Goal: Task Accomplishment & Management: Use online tool/utility

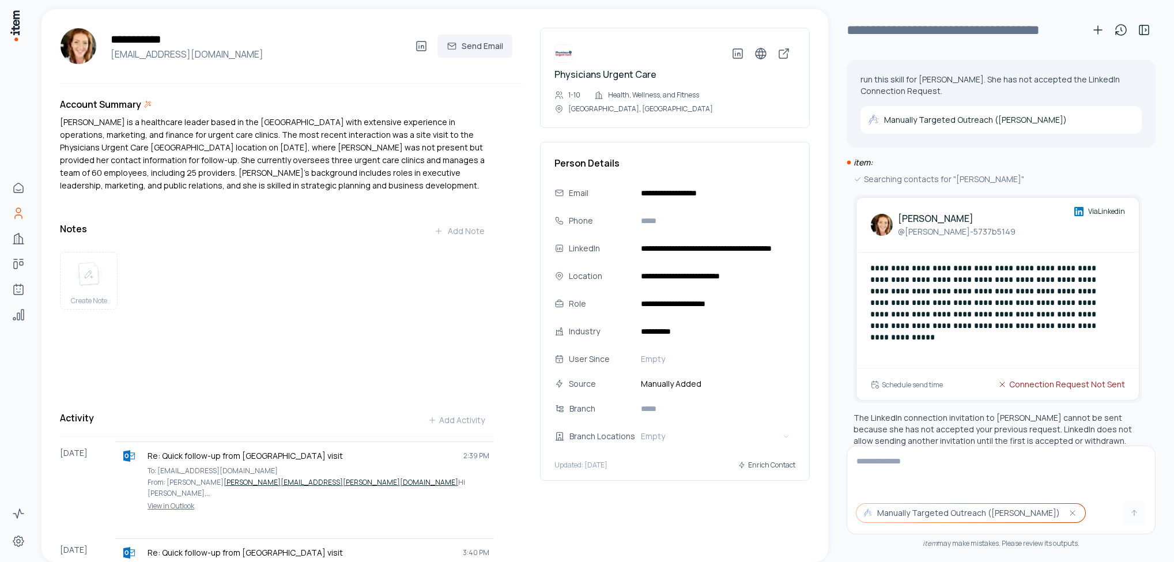
scroll to position [253, 0]
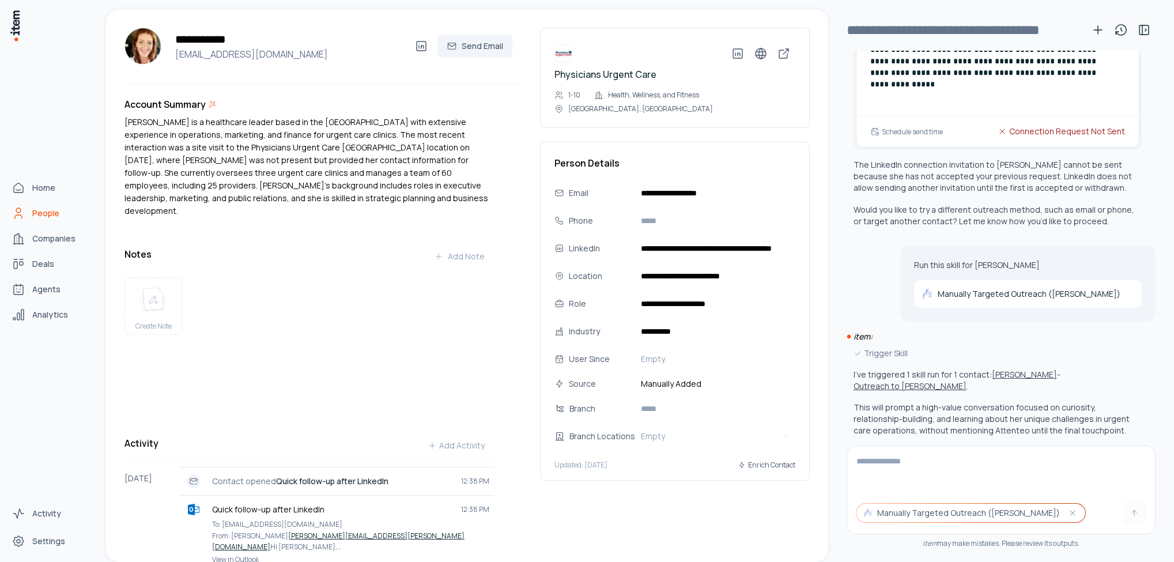
click at [14, 213] on icon "People" at bounding box center [19, 213] width 14 height 14
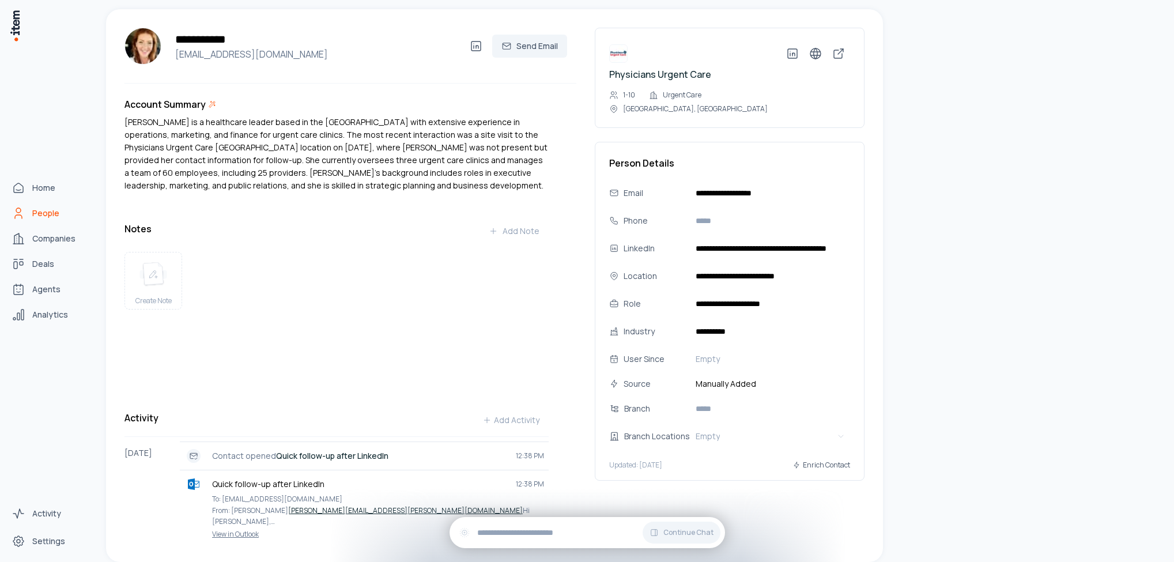
scroll to position [0, 0]
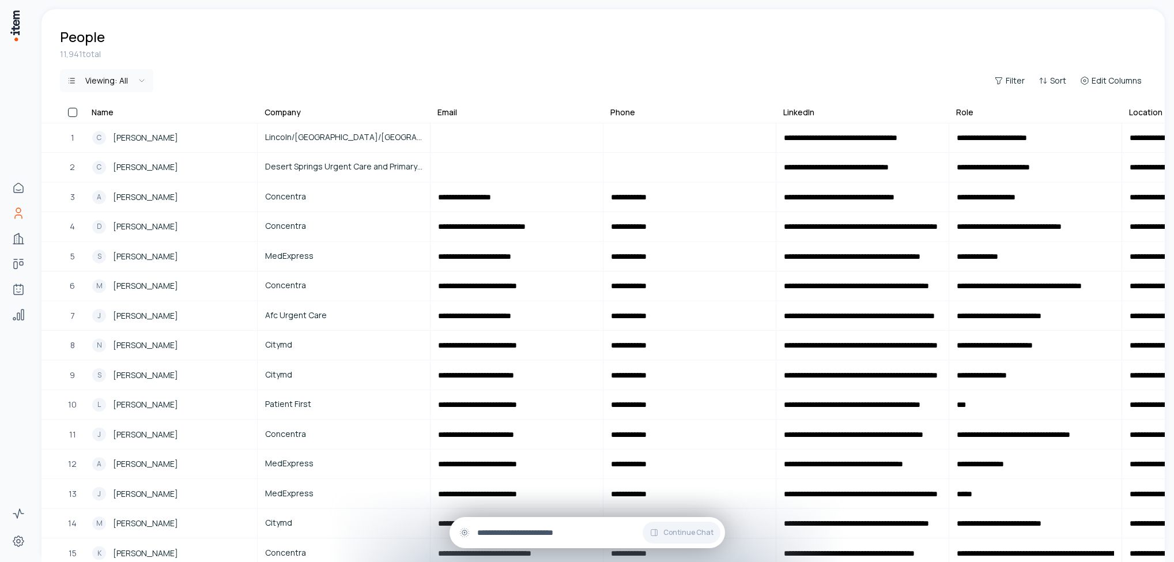
click at [527, 523] on div "Continue Chat" at bounding box center [588, 532] width 276 height 31
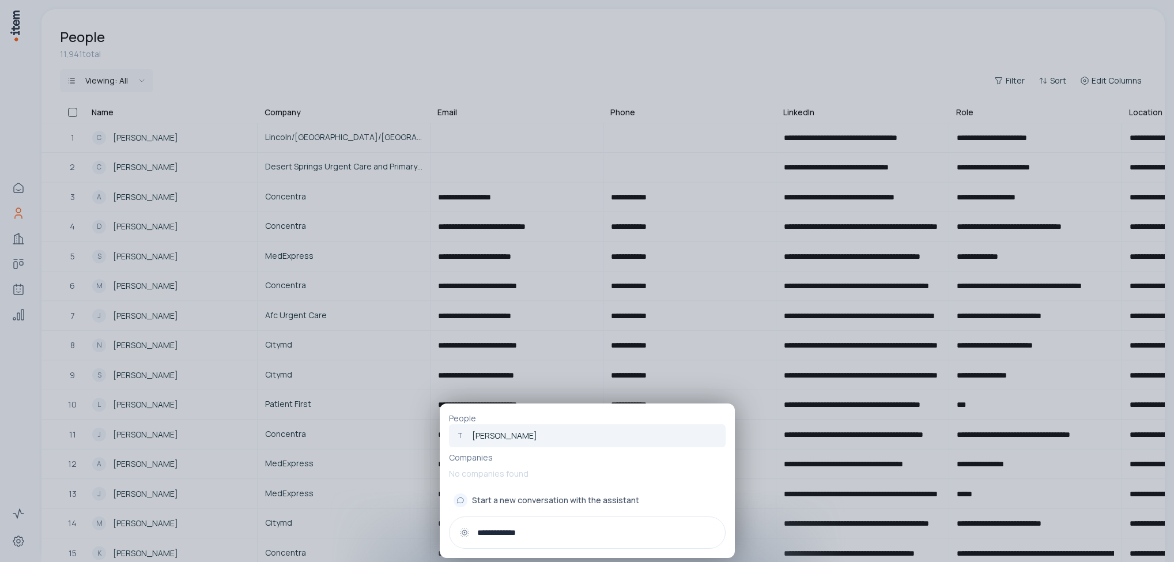
type input "**********"
click at [507, 433] on p "[PERSON_NAME]" at bounding box center [504, 436] width 65 height 12
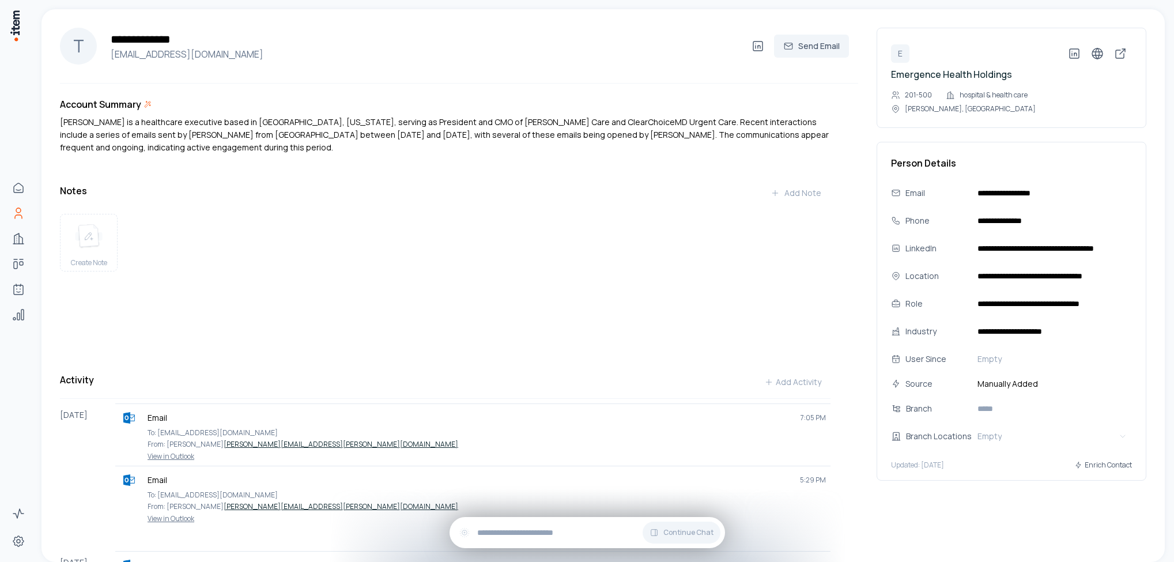
click at [747, 58] on div "**********" at bounding box center [482, 46] width 752 height 30
click at [751, 52] on icon at bounding box center [758, 46] width 14 height 14
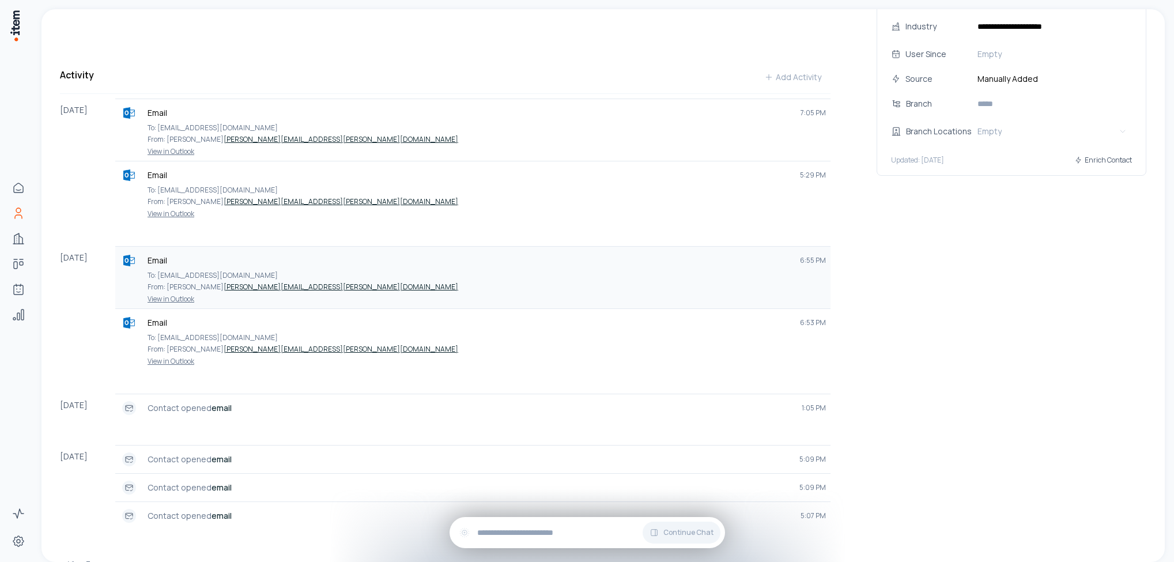
scroll to position [358, 0]
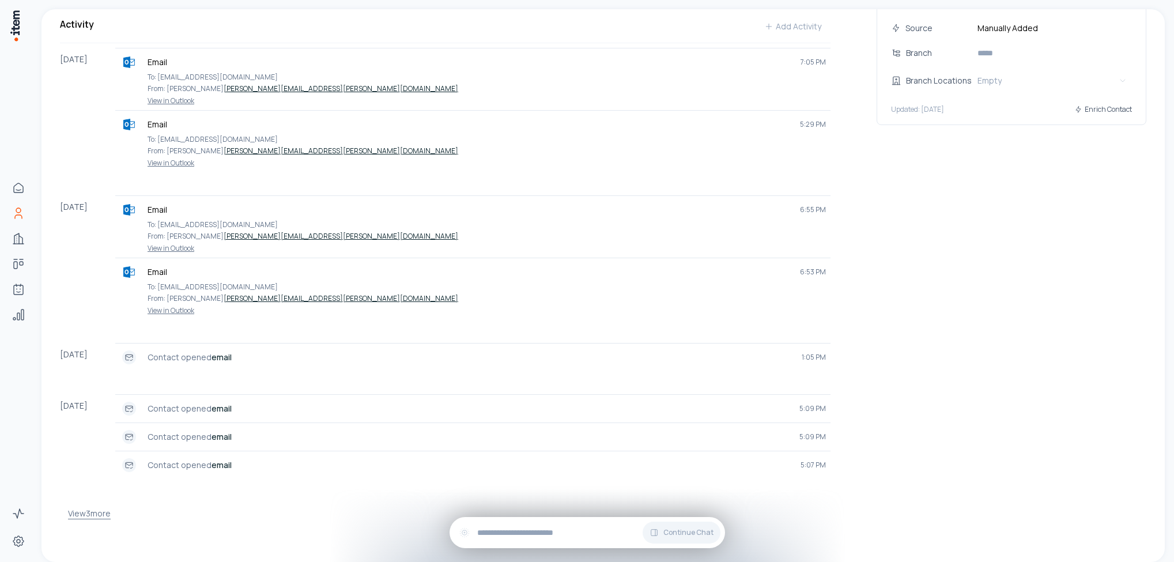
click at [94, 511] on button "View 3 more" at bounding box center [89, 513] width 43 height 23
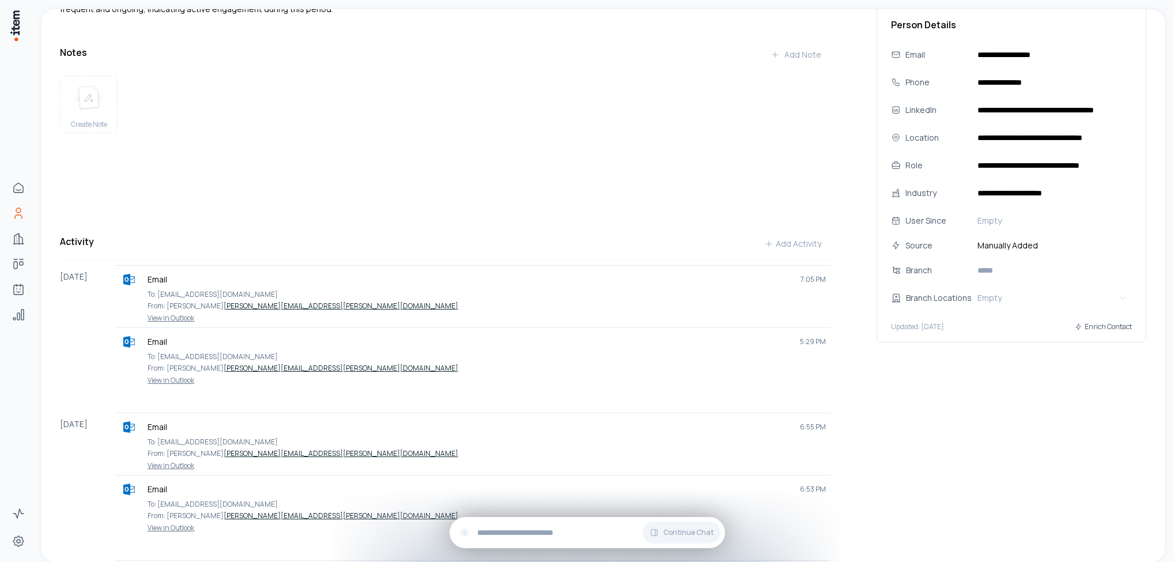
scroll to position [0, 0]
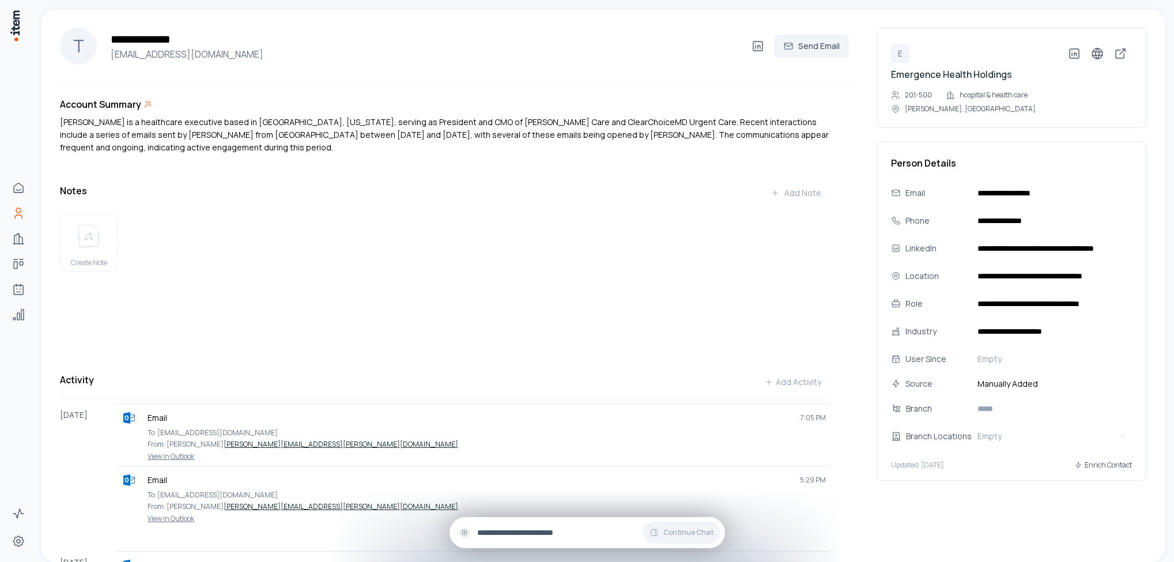
click at [543, 534] on input "text" at bounding box center [596, 532] width 239 height 13
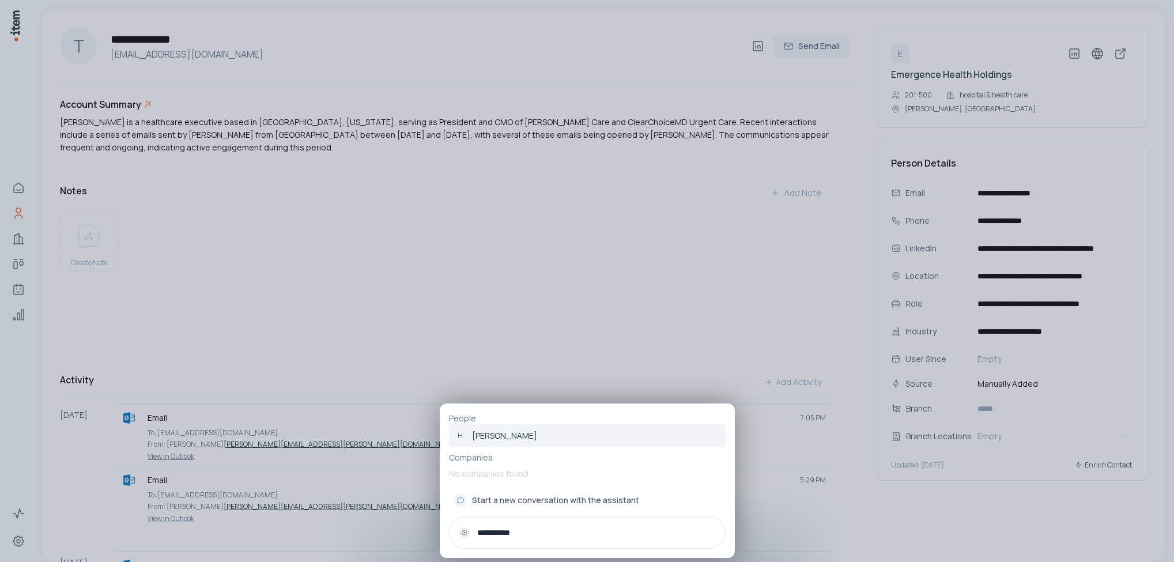
type input "**********"
click at [519, 433] on p "[PERSON_NAME]" at bounding box center [504, 436] width 65 height 12
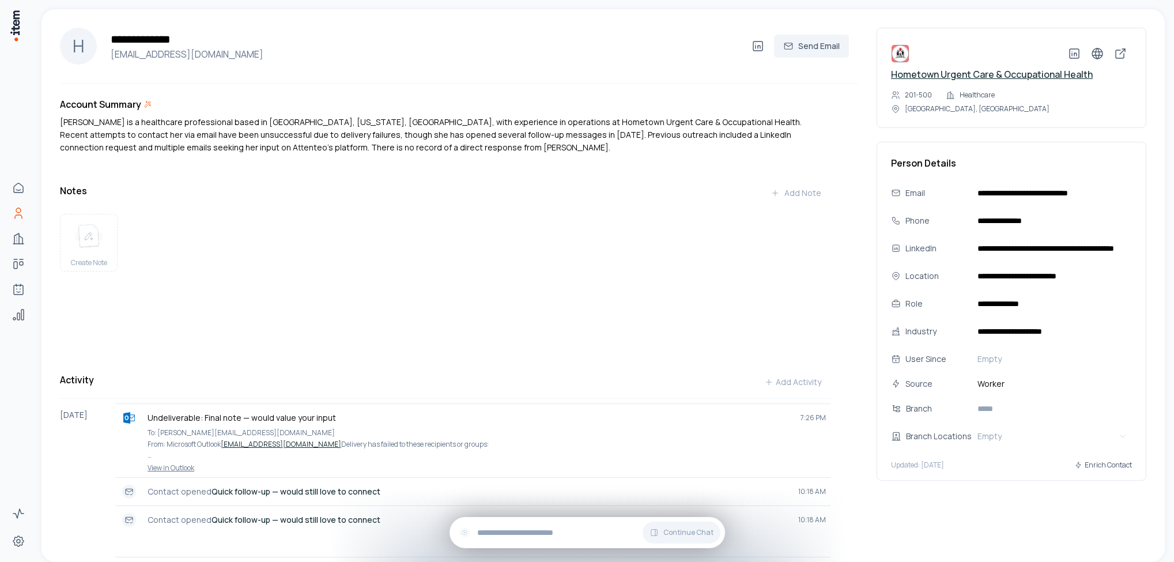
click at [923, 73] on link "Hometown Urgent Care & Occupational Health" at bounding box center [992, 74] width 202 height 13
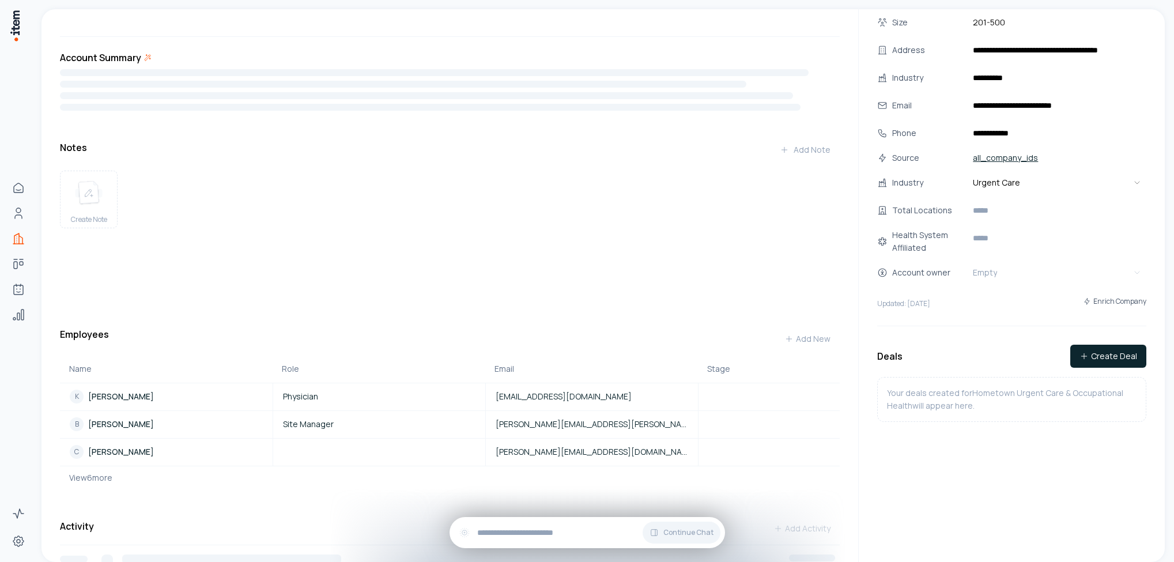
scroll to position [86, 0]
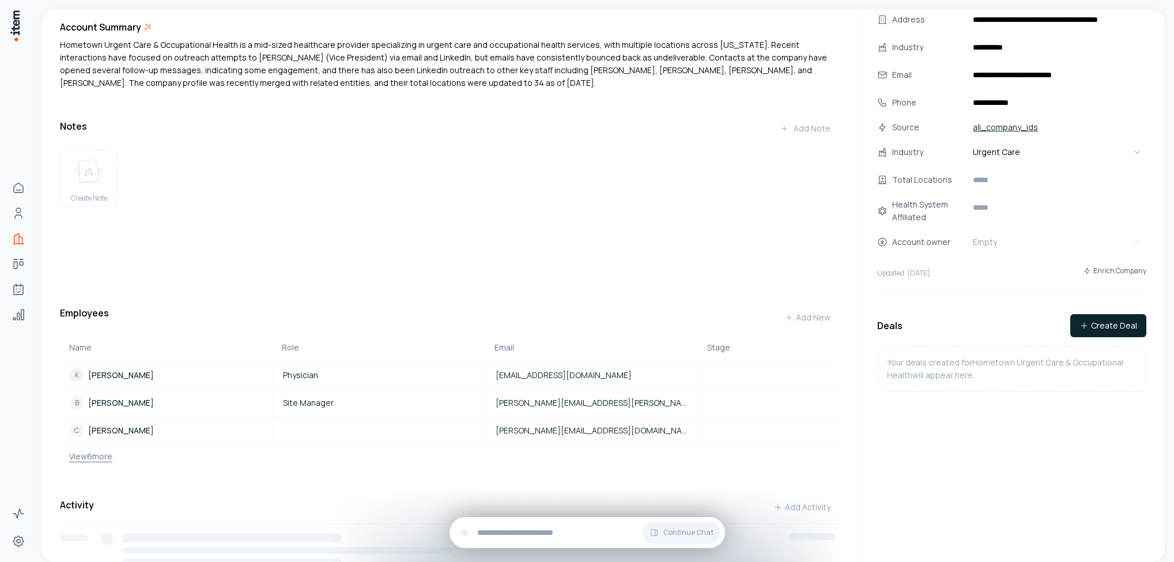
click at [99, 453] on button "View 6 more" at bounding box center [86, 456] width 52 height 23
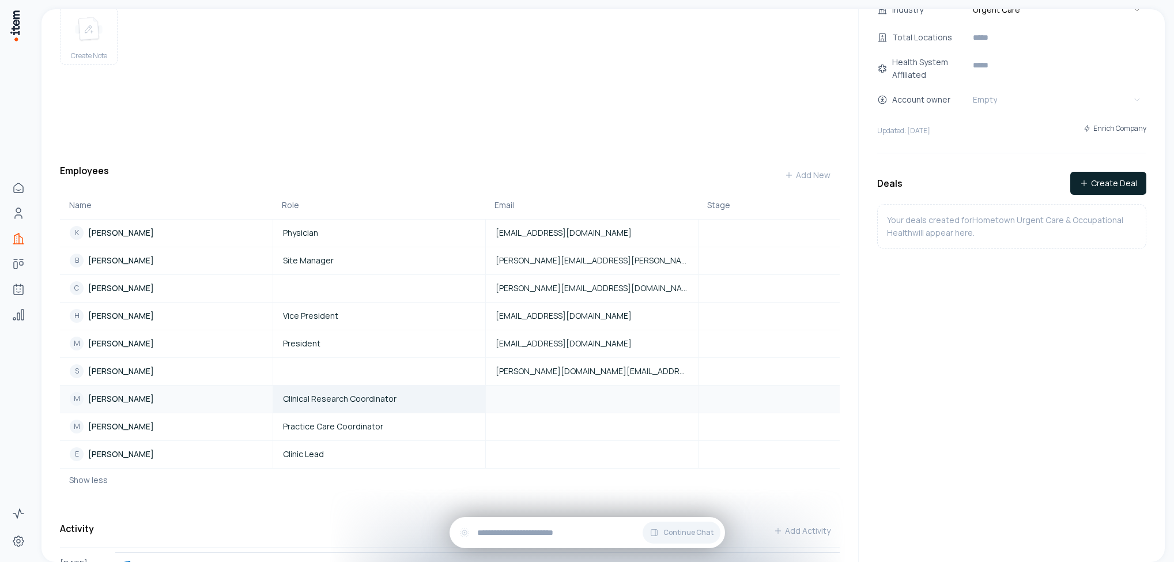
scroll to position [259, 0]
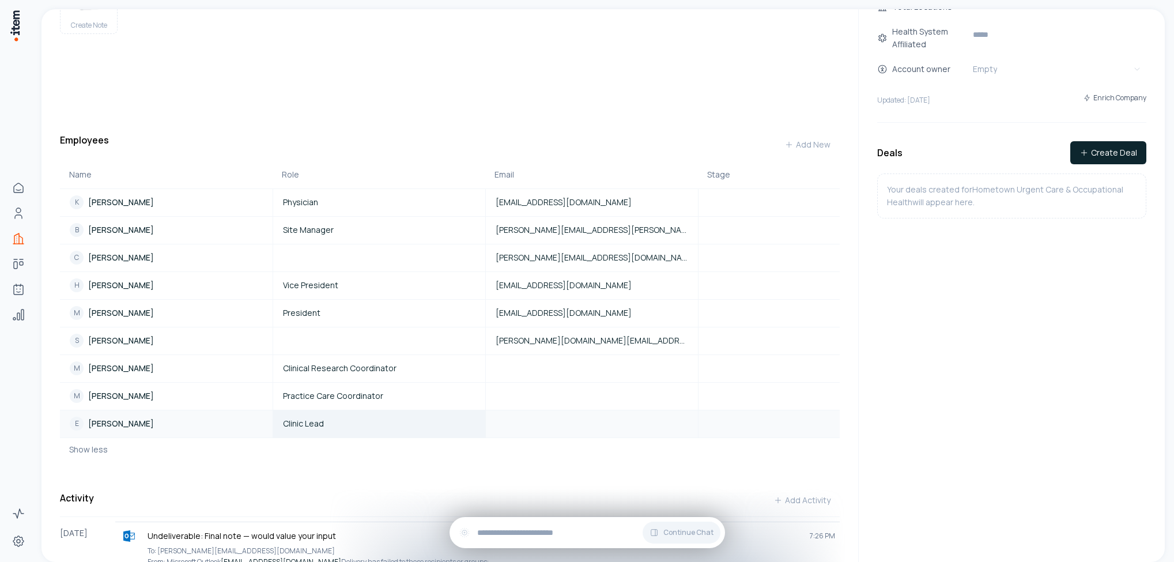
click at [354, 424] on link "Clinic Lead" at bounding box center [379, 424] width 211 height 12
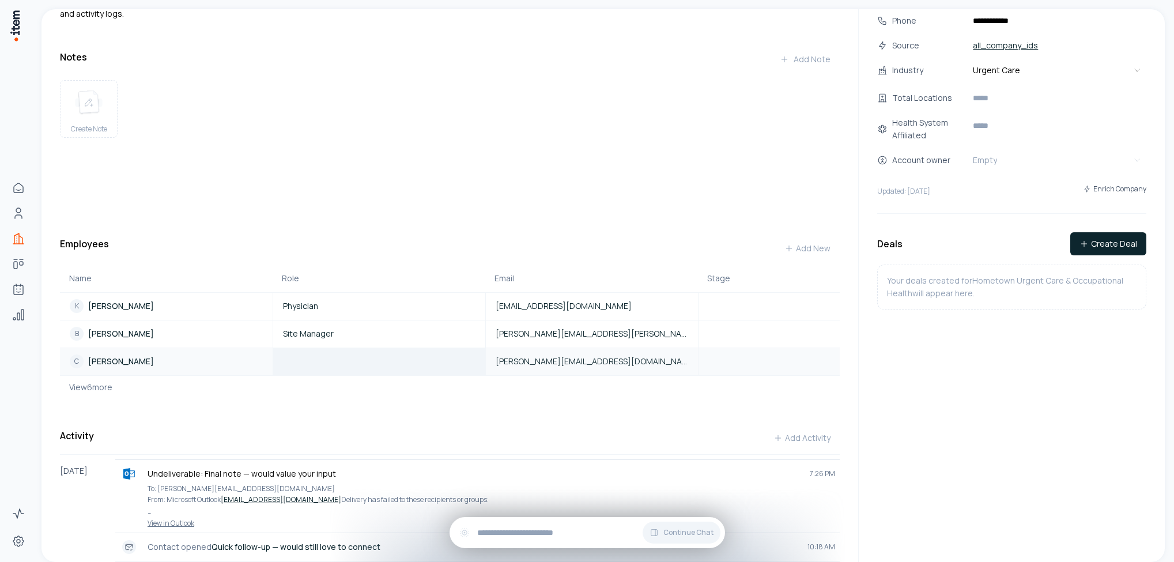
scroll to position [173, 0]
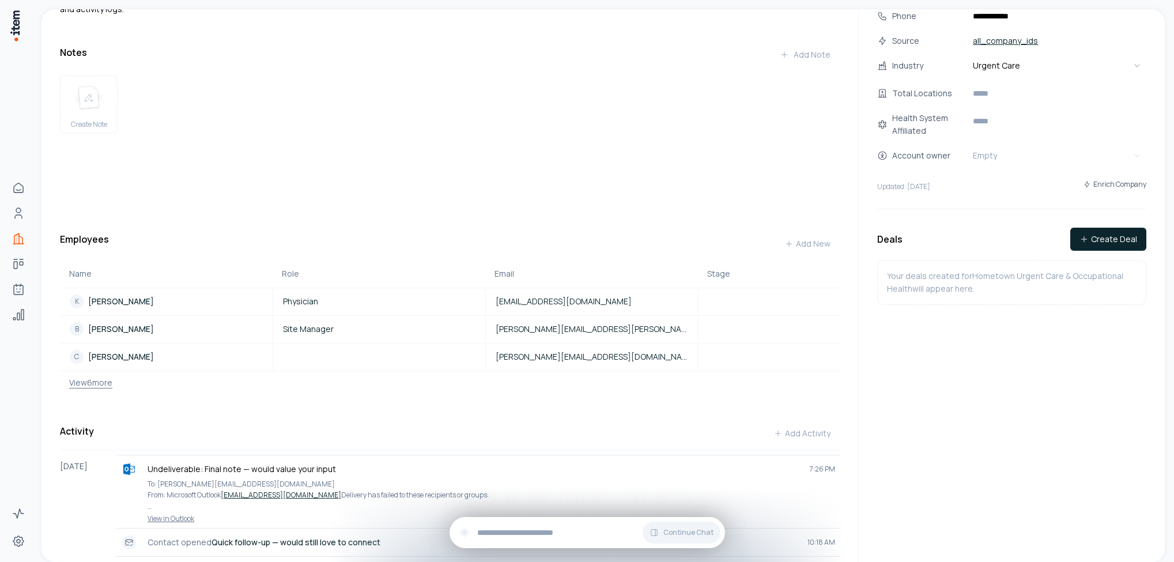
click at [99, 374] on button "View 6 more" at bounding box center [86, 382] width 52 height 23
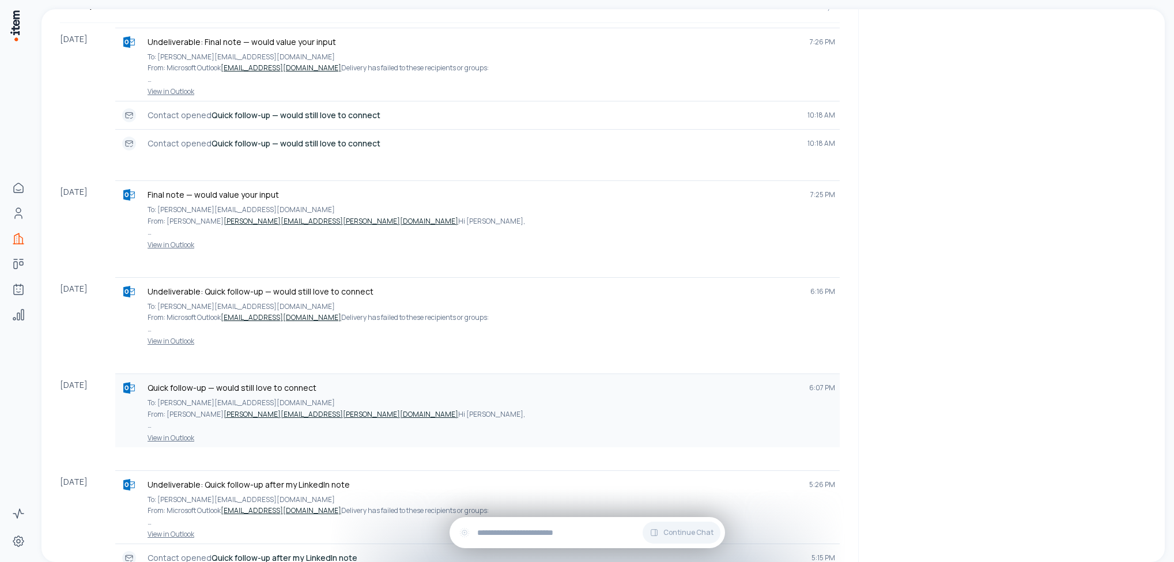
scroll to position [849, 0]
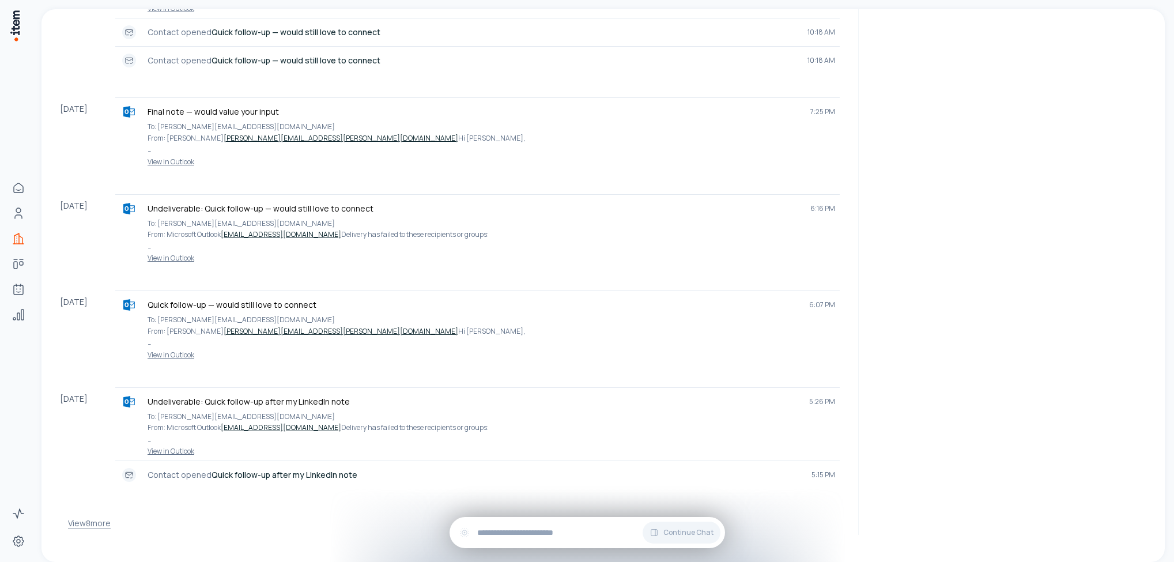
click at [104, 512] on button "View 8 more" at bounding box center [89, 523] width 43 height 23
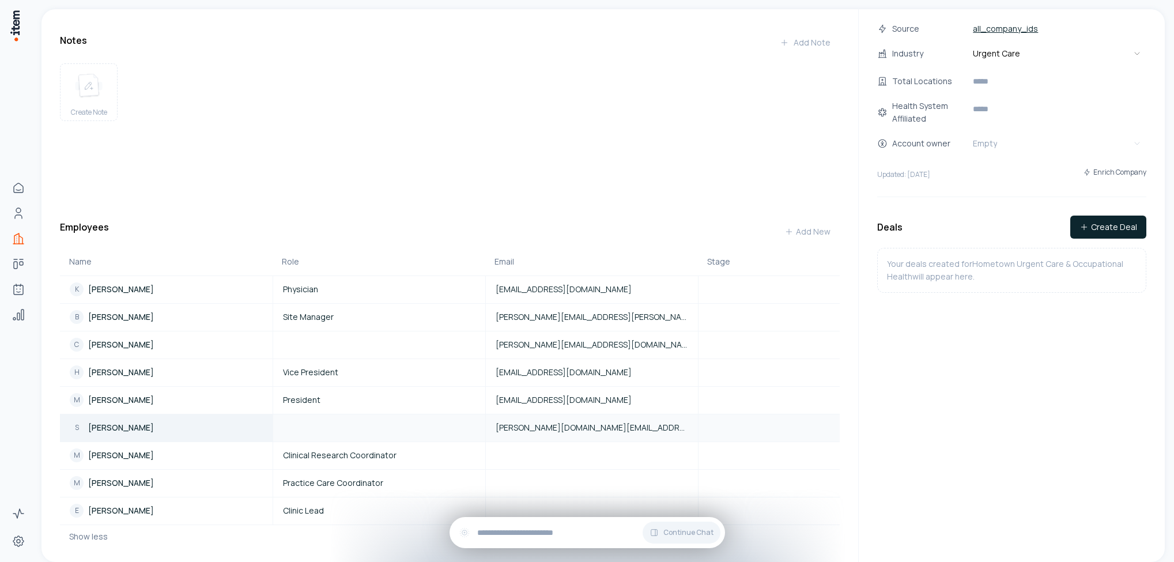
scroll to position [215, 0]
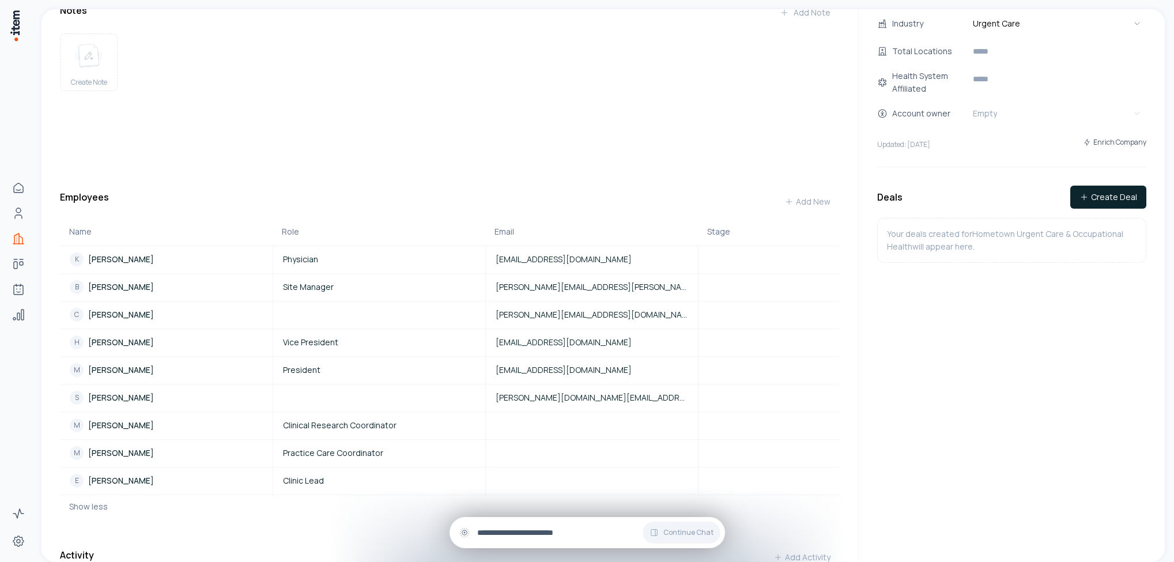
click at [557, 533] on input "text" at bounding box center [596, 532] width 239 height 13
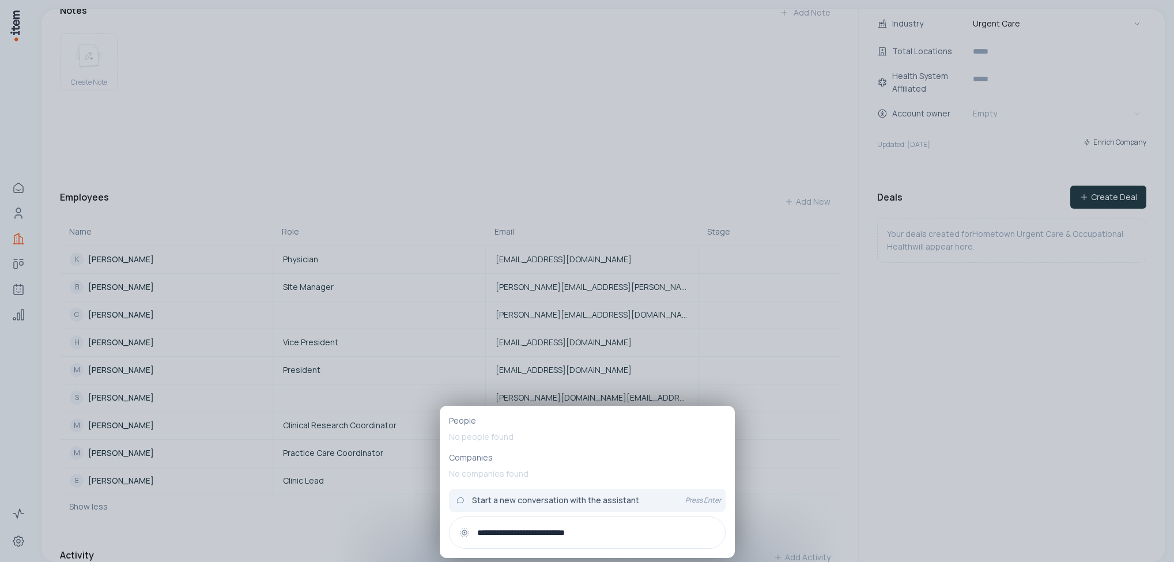
type input "**********"
drag, startPoint x: 612, startPoint y: 531, endPoint x: 464, endPoint y: 527, distance: 148.2
click at [464, 527] on div "**********" at bounding box center [587, 532] width 277 height 32
click at [575, 130] on div at bounding box center [587, 281] width 1174 height 562
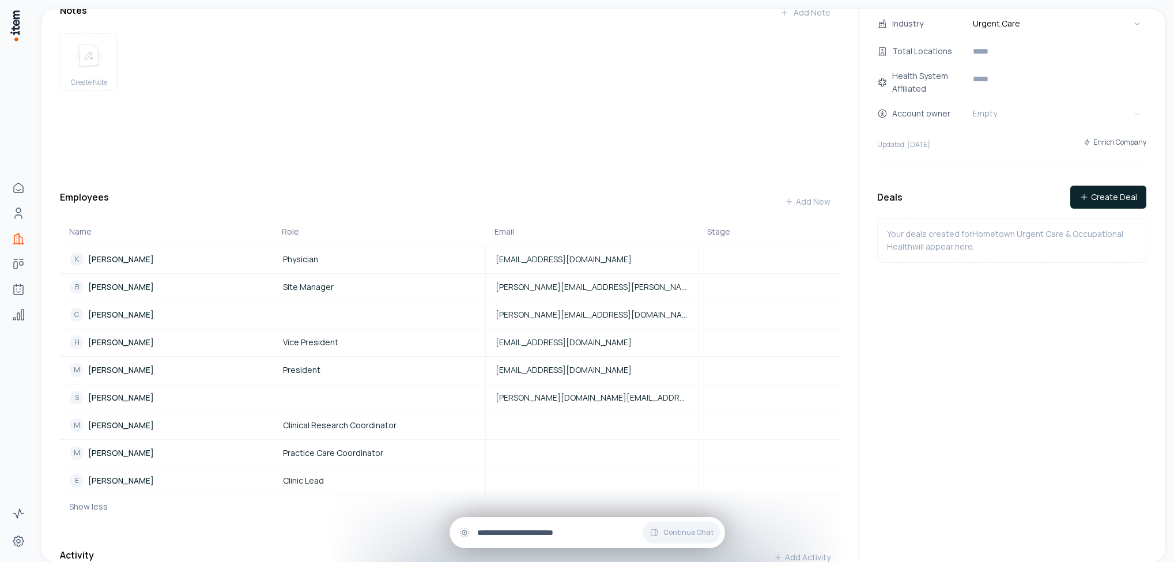
click at [543, 531] on input "text" at bounding box center [596, 532] width 239 height 13
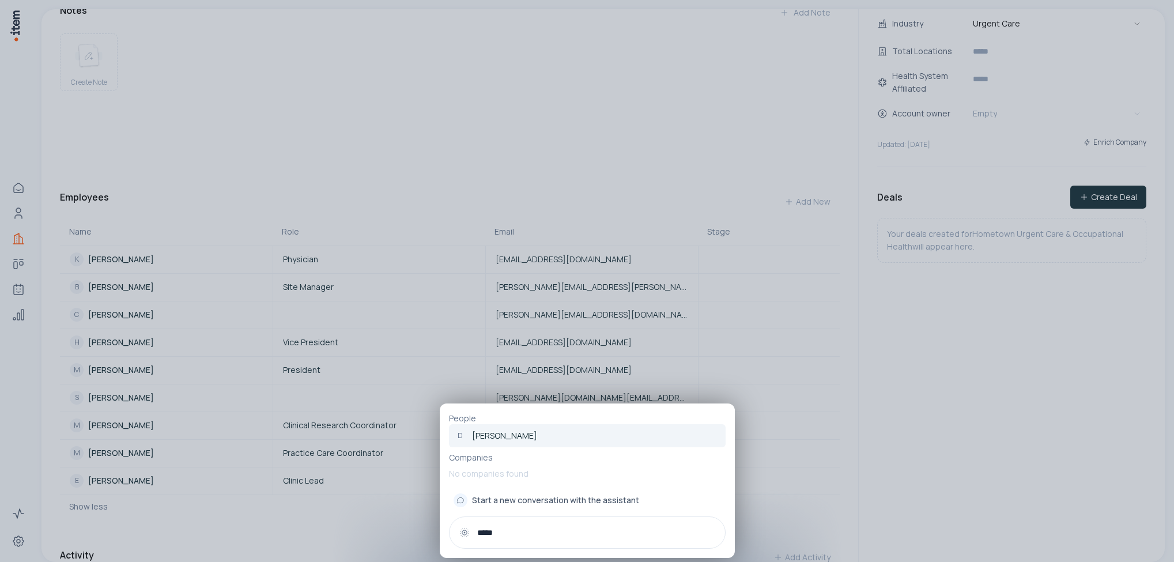
type input "*****"
click at [522, 433] on p "[PERSON_NAME]" at bounding box center [504, 436] width 65 height 12
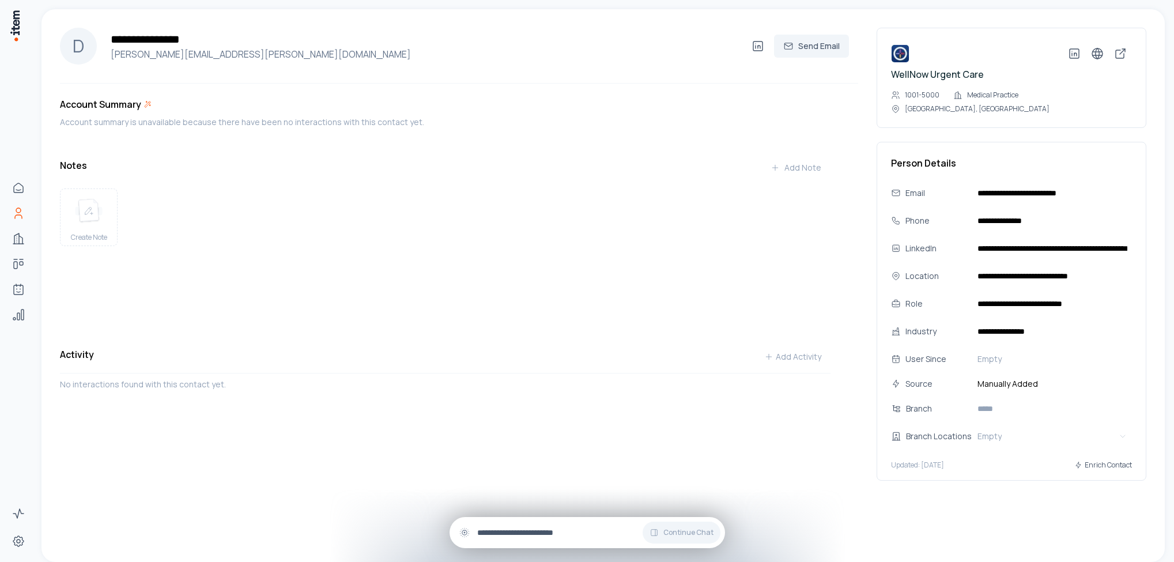
click at [545, 530] on input "text" at bounding box center [596, 532] width 239 height 13
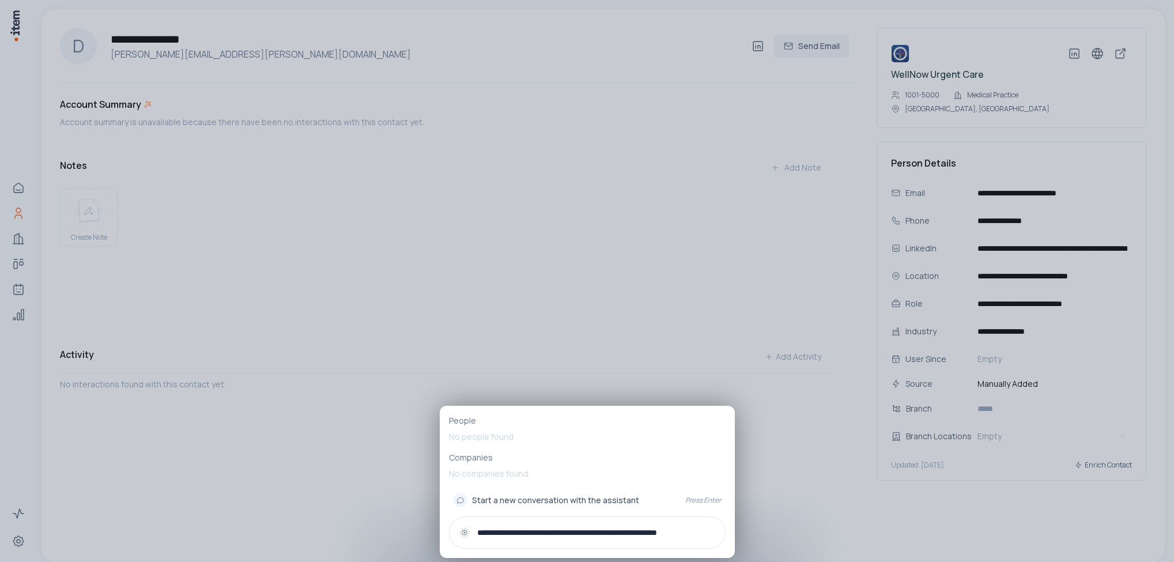
scroll to position [0, 4]
type input "**********"
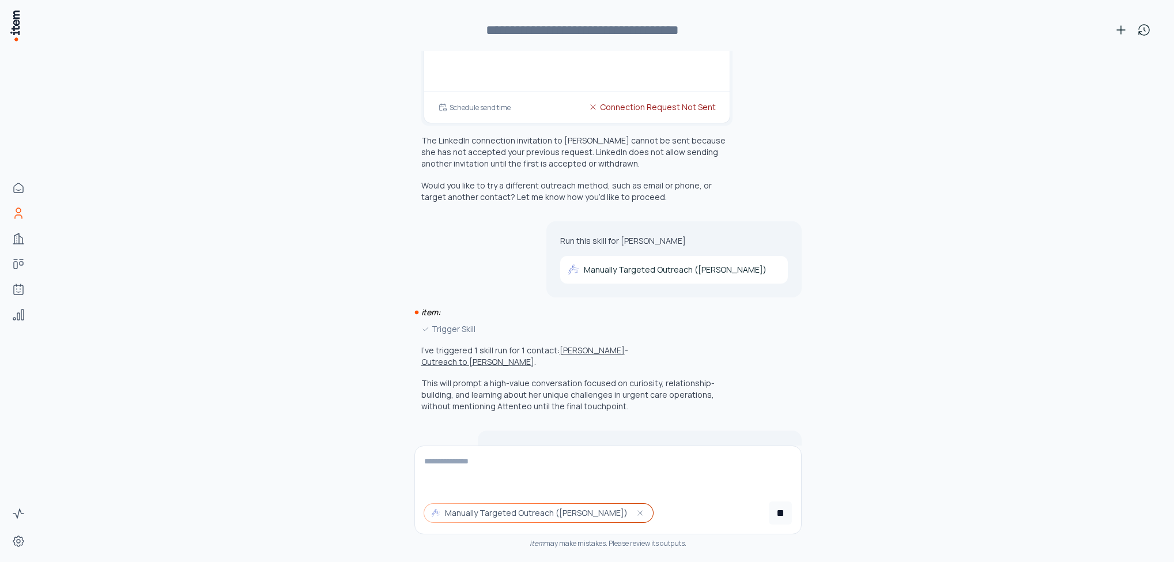
scroll to position [279, 0]
click at [589, 506] on button "Manually Targeted Outreach ([PERSON_NAME])" at bounding box center [538, 513] width 229 height 18
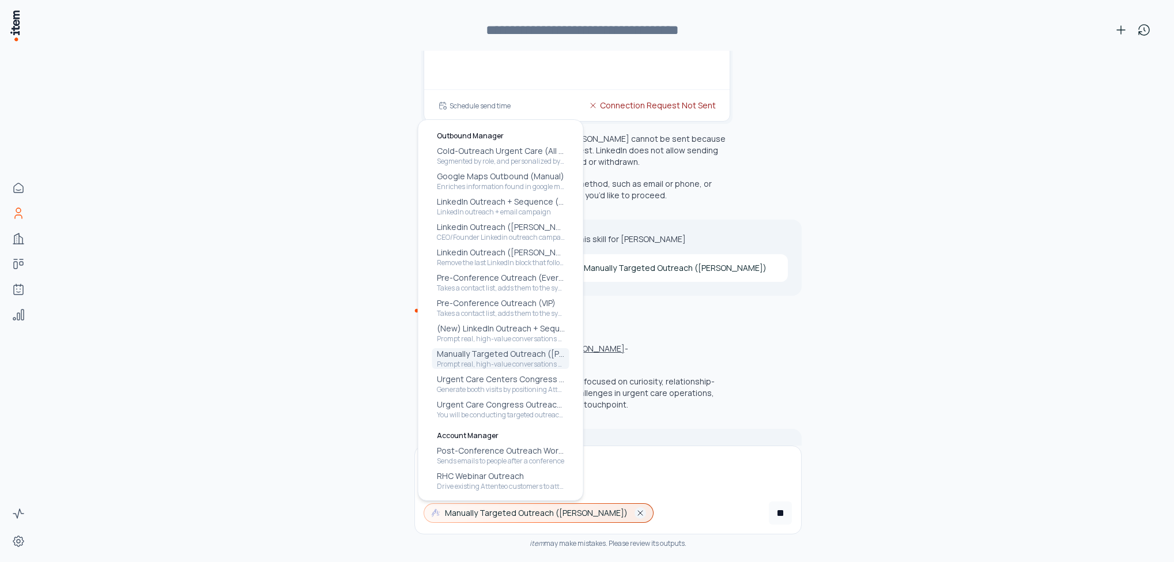
click at [636, 515] on icon "button" at bounding box center [640, 512] width 9 height 9
click at [832, 362] on div "**********" at bounding box center [608, 306] width 1096 height 511
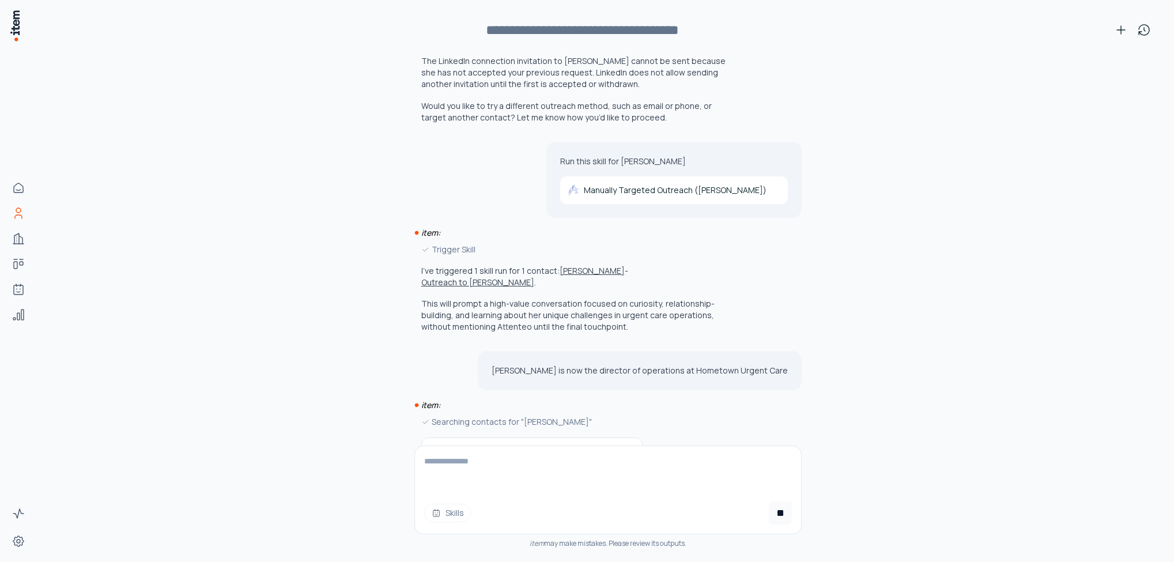
scroll to position [403, 0]
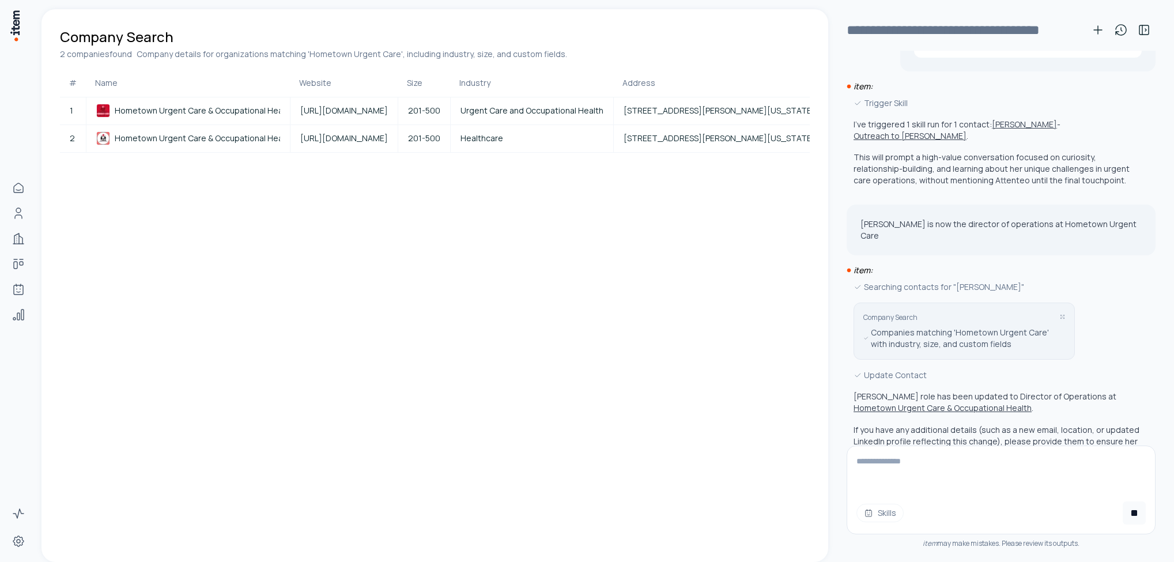
scroll to position [526, 0]
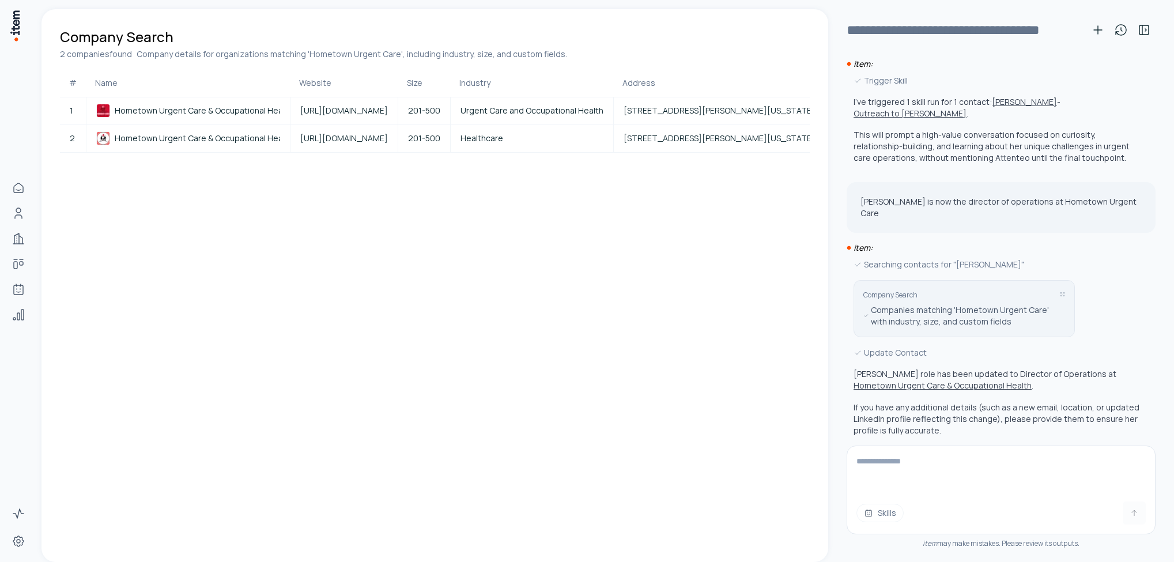
click at [924, 380] on button "Hometown Urgent Care & Occupational Health" at bounding box center [943, 386] width 178 height 12
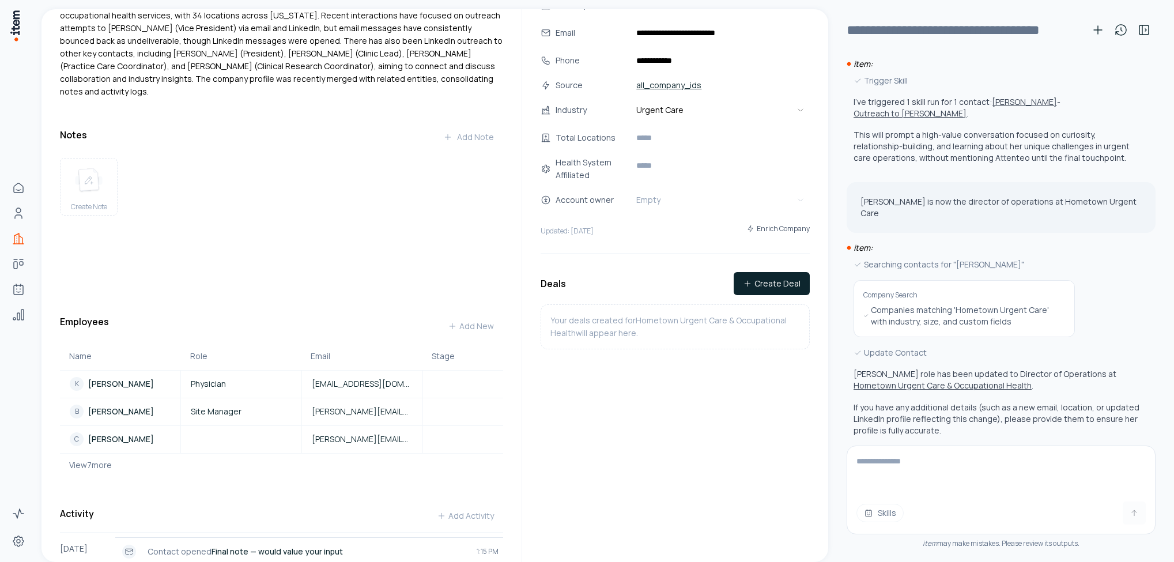
scroll to position [173, 0]
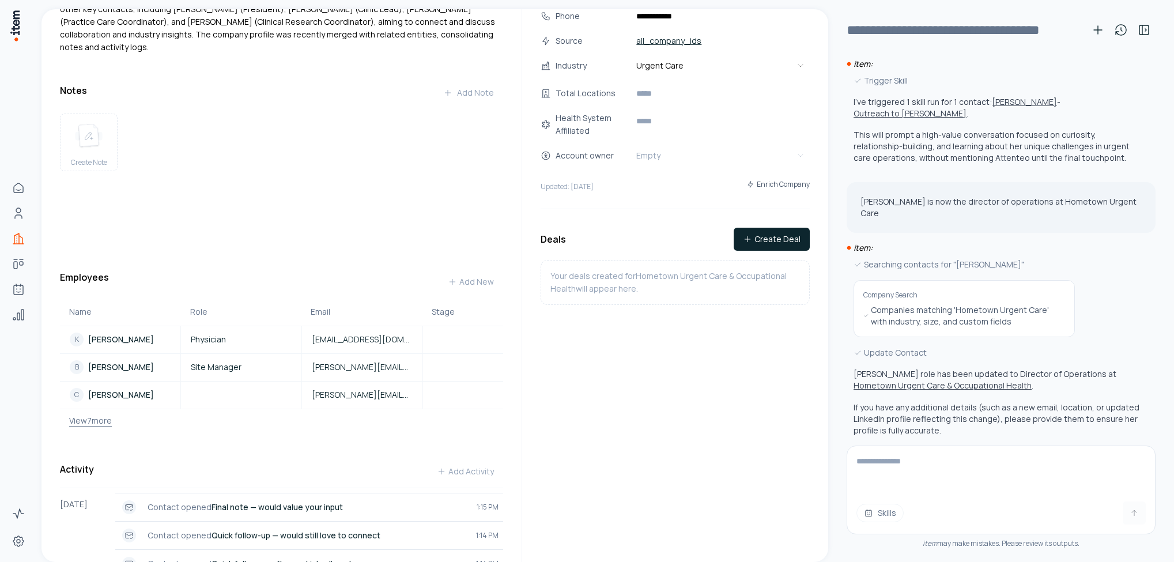
click at [100, 409] on button "View 7 more" at bounding box center [86, 420] width 52 height 23
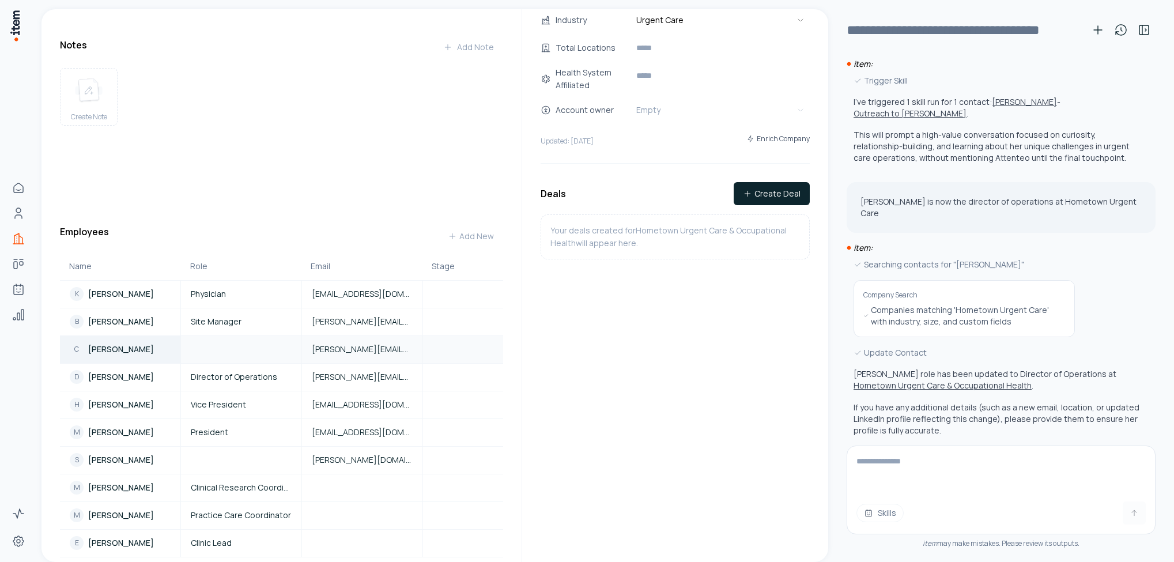
scroll to position [259, 0]
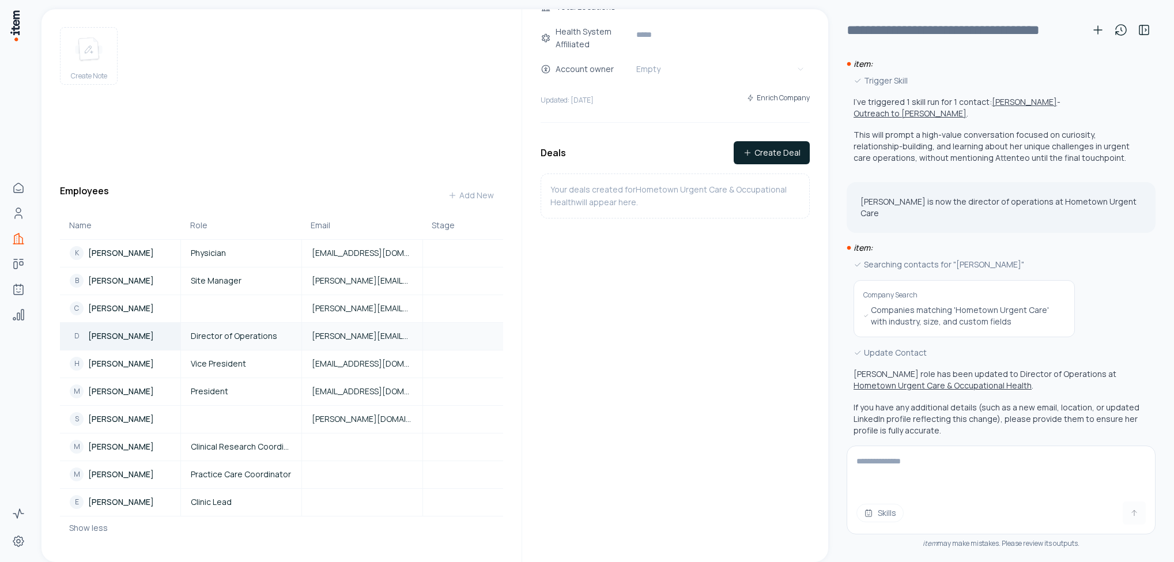
click at [135, 330] on p "[PERSON_NAME]" at bounding box center [121, 336] width 66 height 12
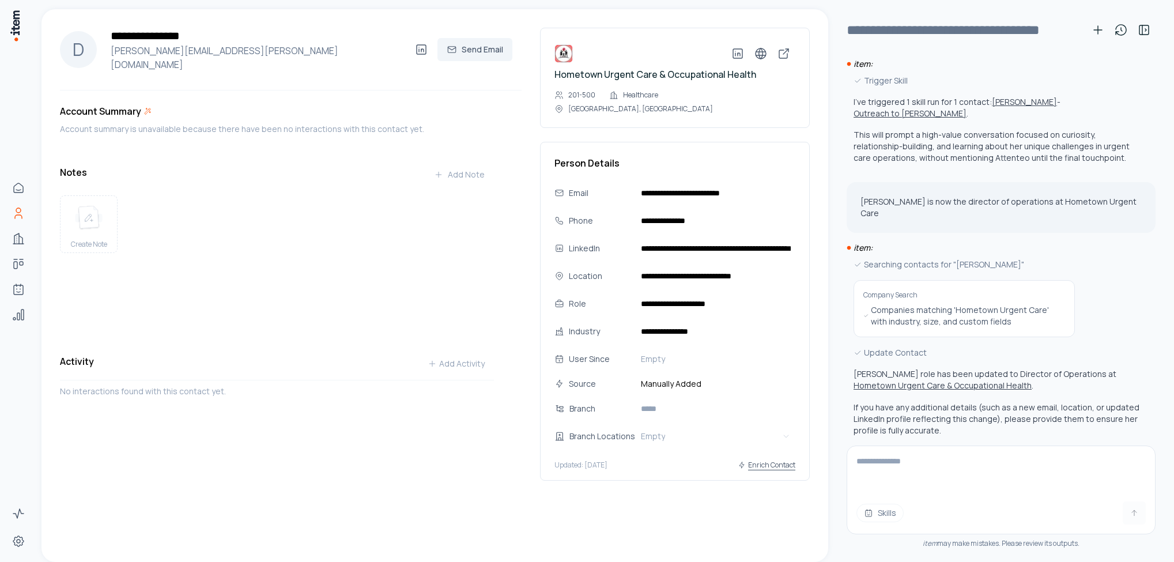
click at [772, 455] on button "Enrich Contact" at bounding box center [767, 465] width 58 height 21
click at [421, 45] on icon at bounding box center [421, 49] width 9 height 9
click at [892, 511] on span "Skills" at bounding box center [887, 513] width 18 height 12
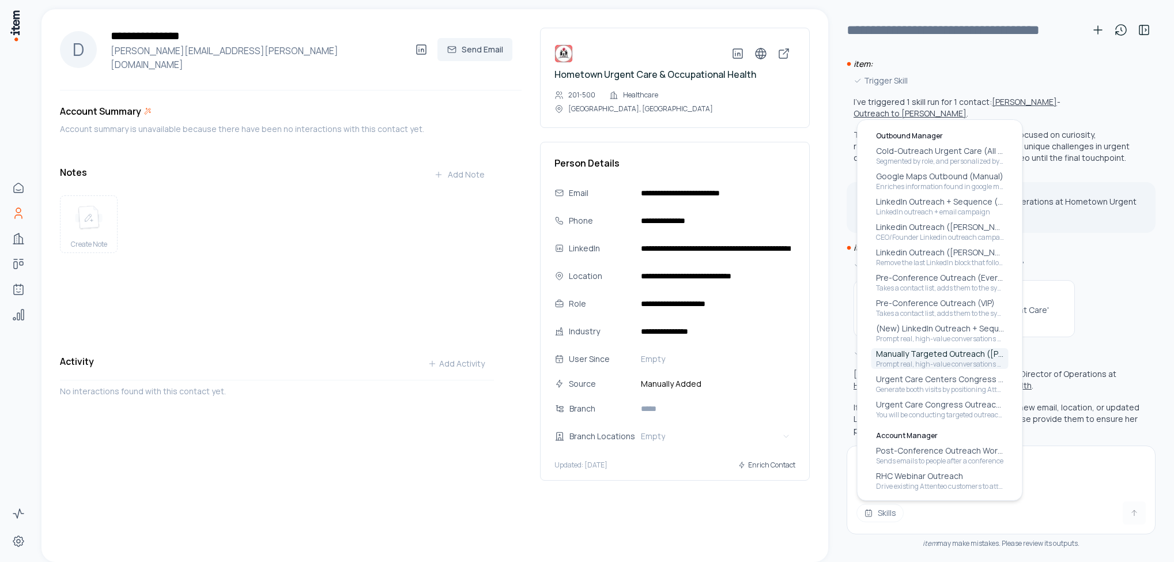
click at [921, 361] on p "Prompt real, high-value conversations (phone or Teams call) with decision-maker…" at bounding box center [940, 364] width 128 height 9
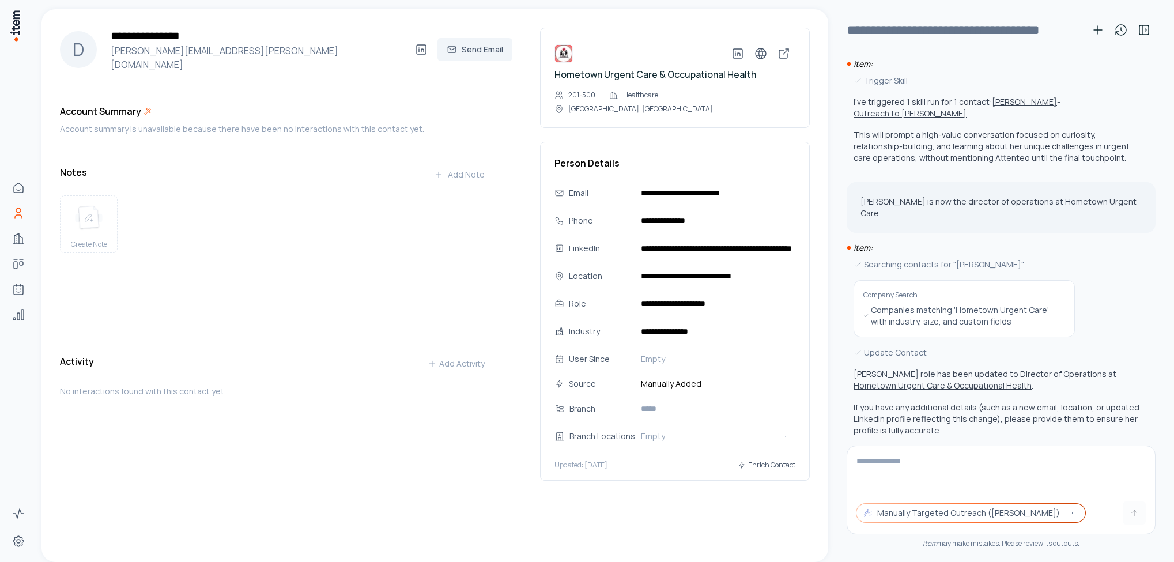
click at [912, 462] on textarea at bounding box center [1001, 469] width 308 height 46
type textarea "**********"
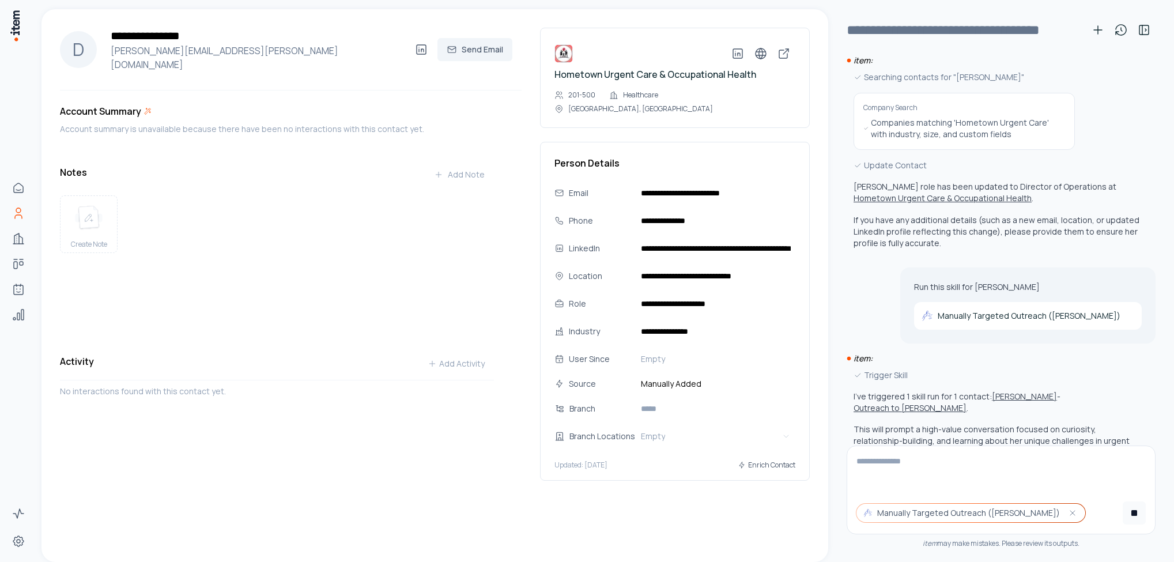
scroll to position [736, 0]
